Goal: Transaction & Acquisition: Subscribe to service/newsletter

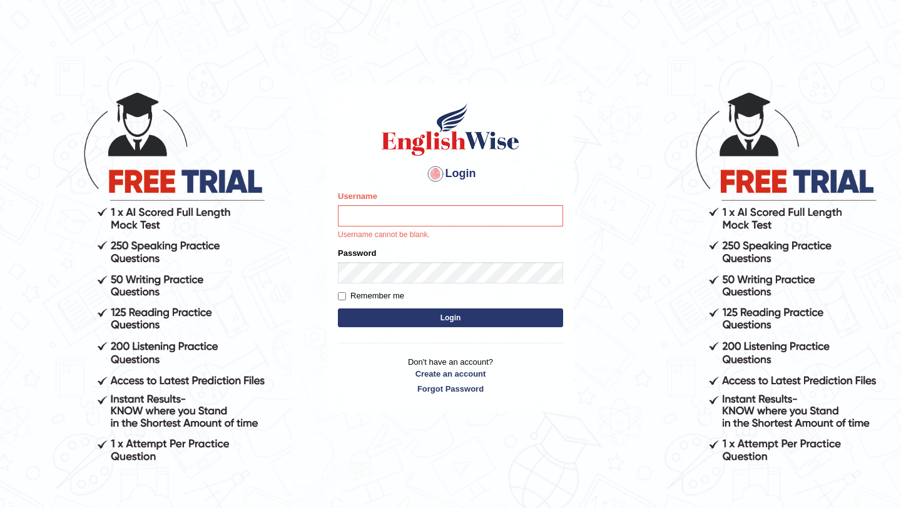
click at [381, 213] on input "Username" at bounding box center [450, 215] width 225 height 21
type input "Judy0816"
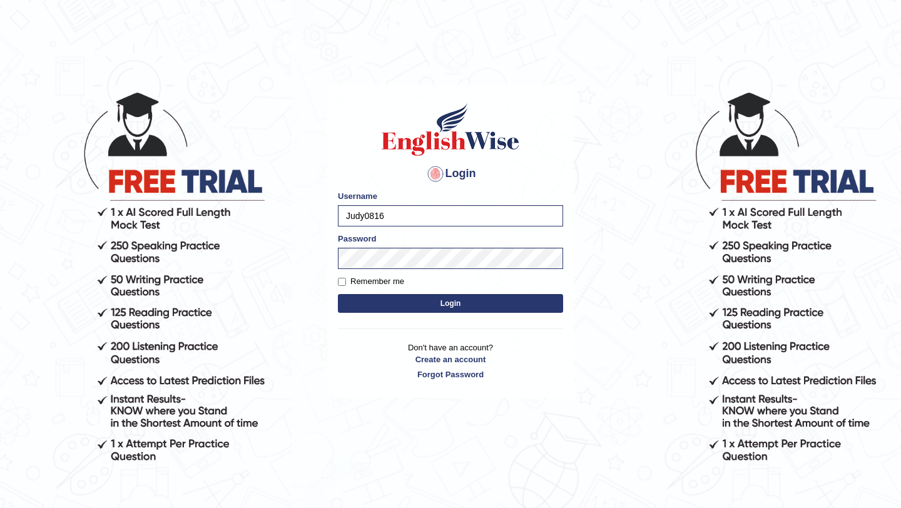
click at [442, 305] on button "Login" at bounding box center [450, 303] width 225 height 19
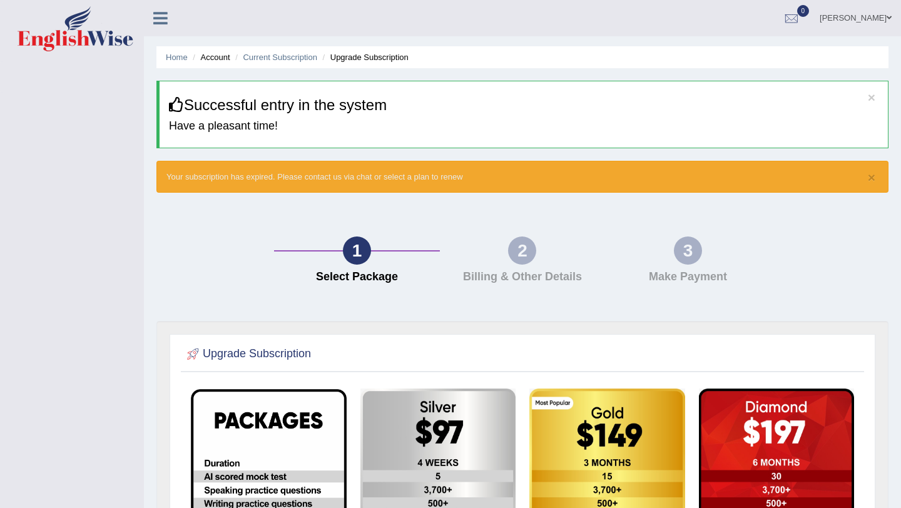
click at [74, 39] on img at bounding box center [76, 28] width 116 height 45
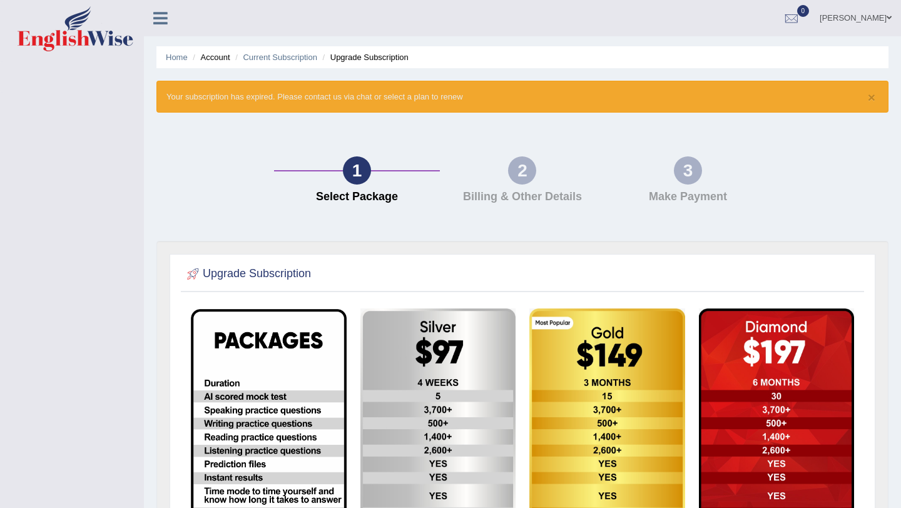
click at [177, 47] on ul "Home Account Current Subscription Upgrade Subscription" at bounding box center [522, 57] width 732 height 22
click at [177, 57] on link "Home" at bounding box center [177, 57] width 22 height 9
click at [180, 56] on link "Home" at bounding box center [177, 57] width 22 height 9
click at [158, 19] on icon at bounding box center [160, 18] width 14 height 16
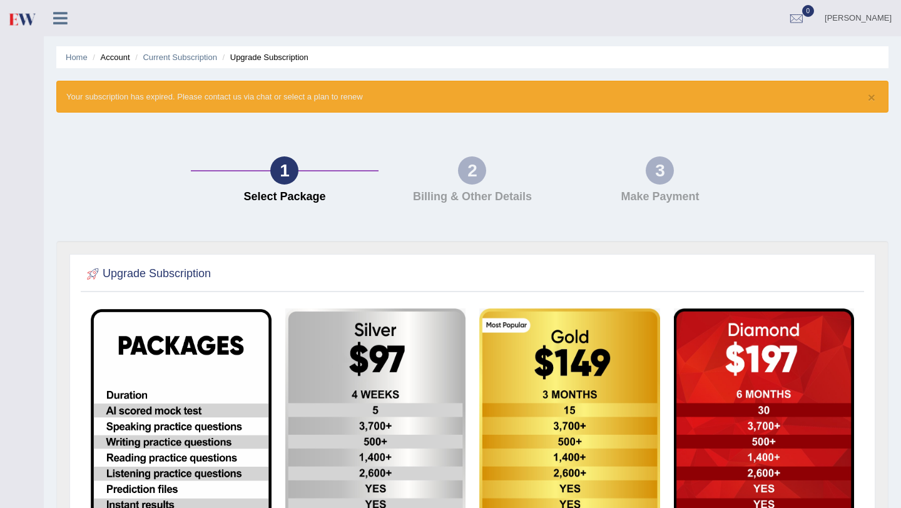
click at [839, 16] on link "[PERSON_NAME]" at bounding box center [859, 16] width 86 height 33
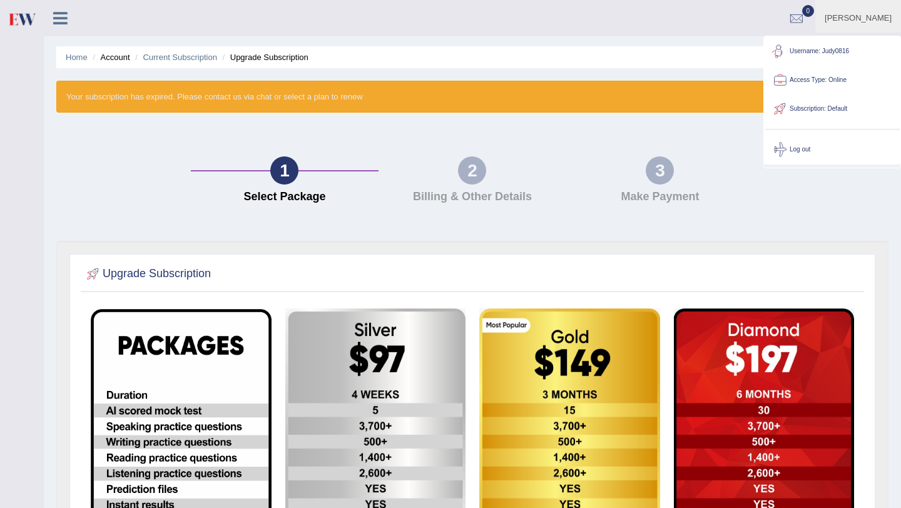
click at [811, 51] on link "Username: Judy0816" at bounding box center [832, 51] width 135 height 29
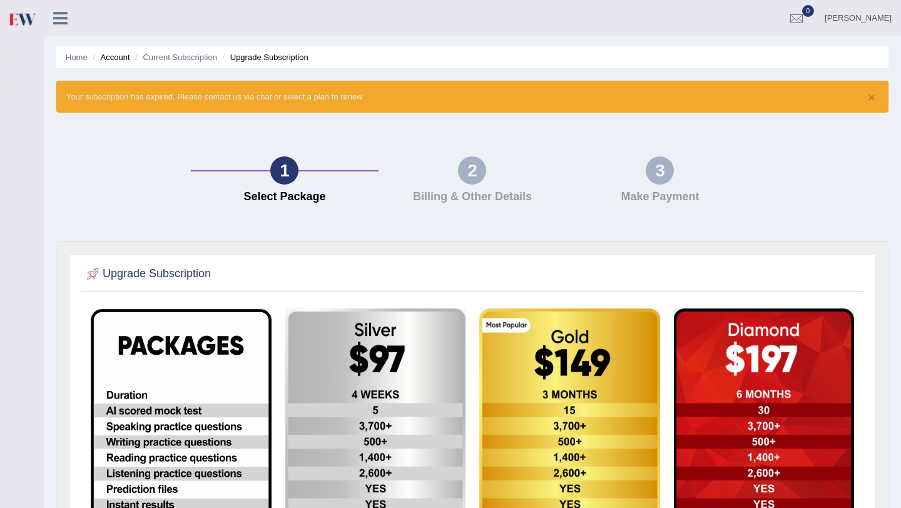
click at [20, 18] on img at bounding box center [22, 19] width 28 height 26
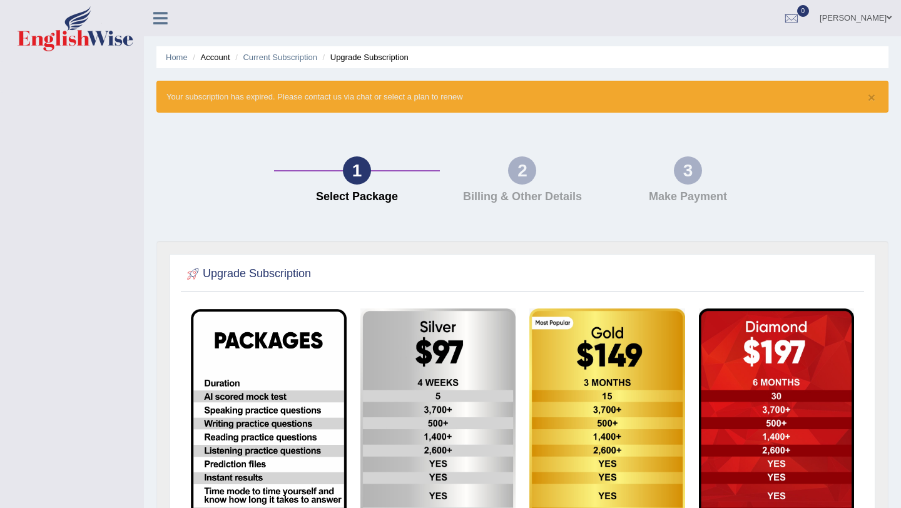
drag, startPoint x: 205, startPoint y: 96, endPoint x: 479, endPoint y: 96, distance: 273.6
click at [479, 96] on div "× Your subscription has expired. Please contact us via chat or select a plan to…" at bounding box center [522, 97] width 732 height 32
click at [477, 102] on div "× Your subscription has expired. Please contact us via chat or select a plan to…" at bounding box center [522, 97] width 732 height 32
click at [161, 19] on icon at bounding box center [160, 18] width 14 height 16
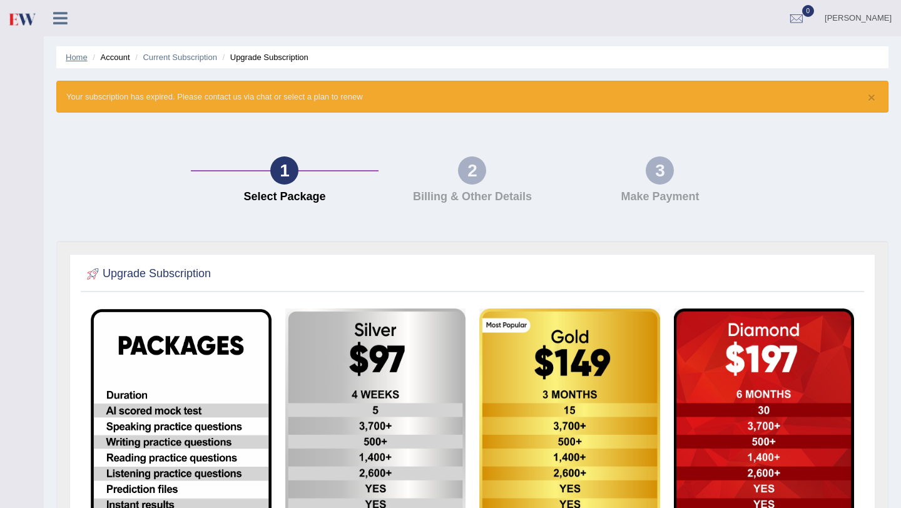
click at [73, 55] on link "Home" at bounding box center [77, 57] width 22 height 9
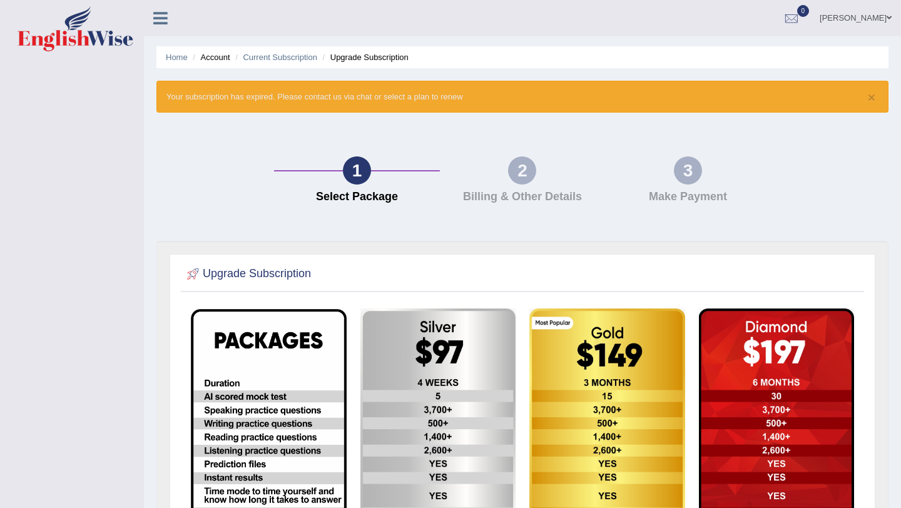
click at [91, 38] on img at bounding box center [76, 28] width 116 height 45
click at [169, 22] on link at bounding box center [160, 17] width 33 height 19
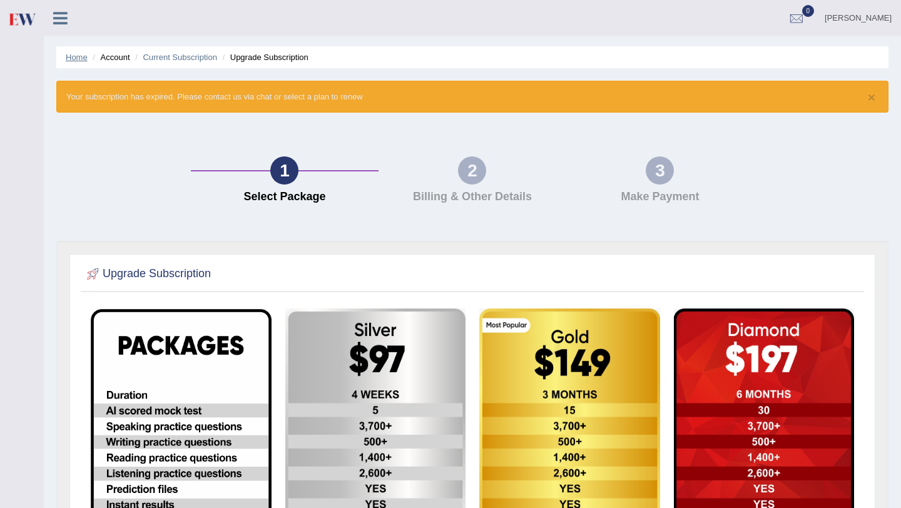
click at [74, 59] on link "Home" at bounding box center [77, 57] width 22 height 9
